Goal: Navigation & Orientation: Understand site structure

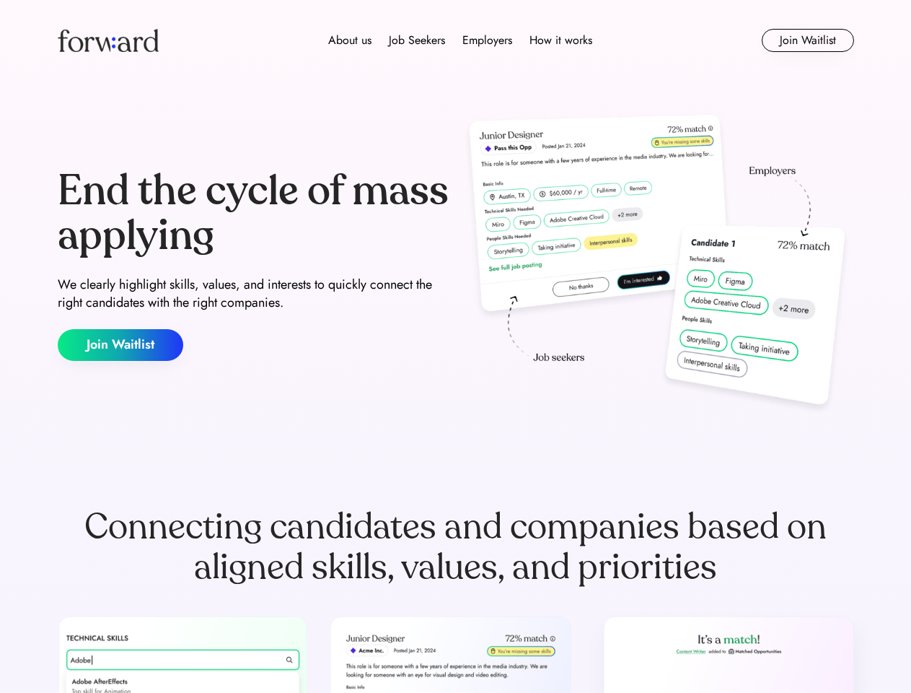
click at [455, 346] on div "End the cycle of mass applying We clearly highlight skills, values, and interes…" at bounding box center [456, 265] width 796 height 310
click at [456, 40] on div "About us Job Seekers Employers How it works" at bounding box center [460, 40] width 568 height 17
click at [108, 40] on img at bounding box center [108, 40] width 101 height 23
click at [460, 40] on div "About us Job Seekers Employers How it works" at bounding box center [460, 40] width 568 height 17
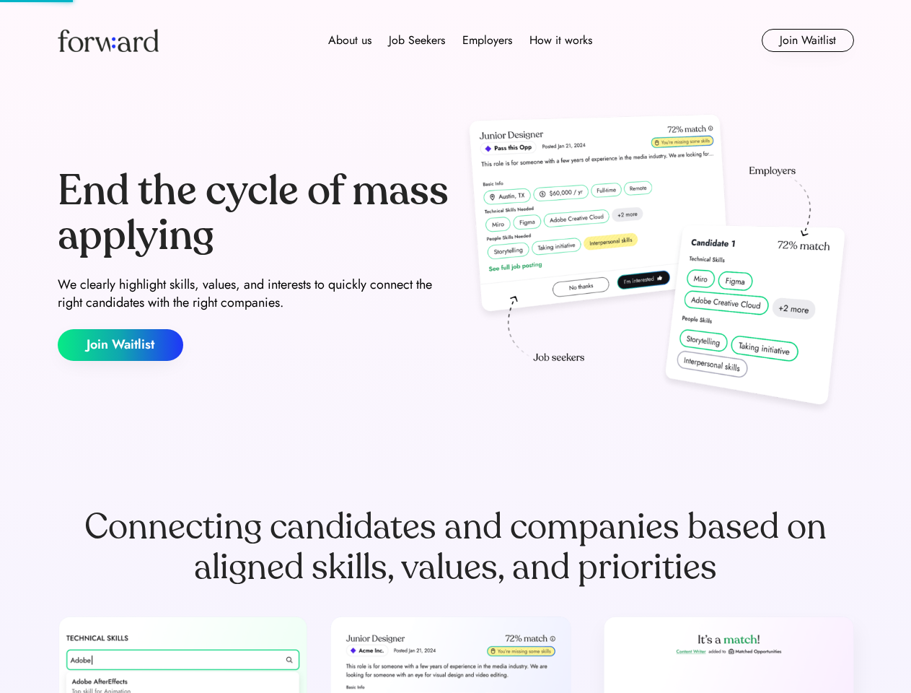
click at [350, 40] on div "About us" at bounding box center [349, 40] width 43 height 17
click at [417, 40] on div "Job Seekers" at bounding box center [417, 40] width 56 height 17
click at [487, 40] on div "Employers" at bounding box center [487, 40] width 50 height 17
click at [560, 40] on div "How it works" at bounding box center [561, 40] width 63 height 17
click at [807, 40] on button "Join Waitlist" at bounding box center [808, 40] width 92 height 23
